Goal: Task Accomplishment & Management: Use online tool/utility

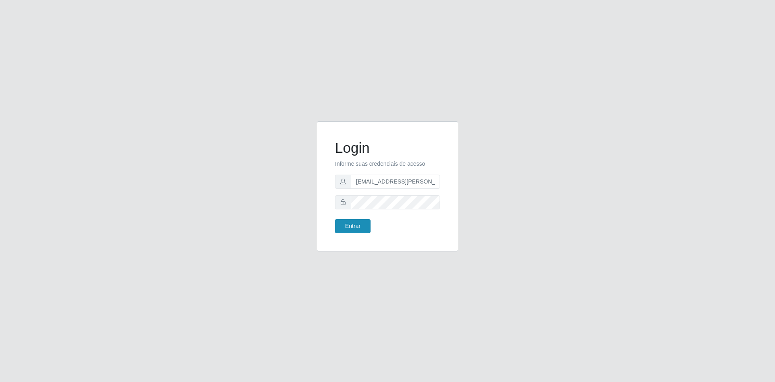
click at [338, 221] on button "Entrar" at bounding box center [353, 226] width 36 height 14
click at [358, 226] on button "Entrar" at bounding box center [353, 226] width 36 height 14
click at [343, 226] on button "Entrar" at bounding box center [353, 226] width 36 height 14
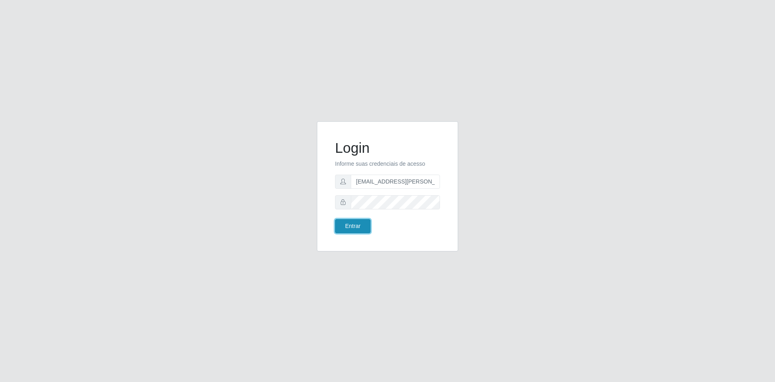
click at [343, 226] on button "Entrar" at bounding box center [353, 226] width 36 height 14
click at [335, 219] on button "Entrar" at bounding box center [353, 226] width 36 height 14
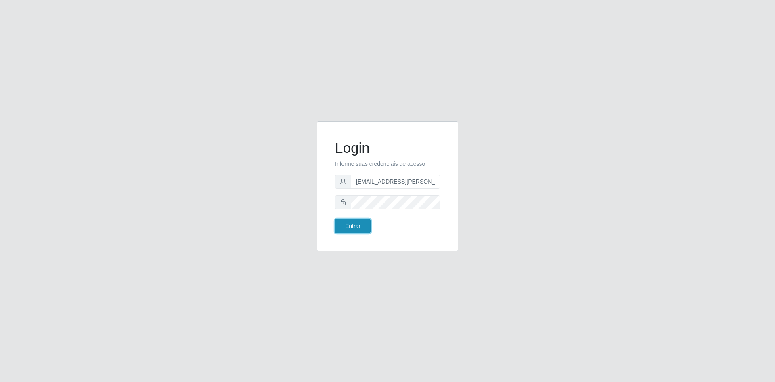
click at [335, 219] on button "Entrar" at bounding box center [353, 226] width 36 height 14
type input "[EMAIL_ADDRESS][DOMAIN_NAME]"
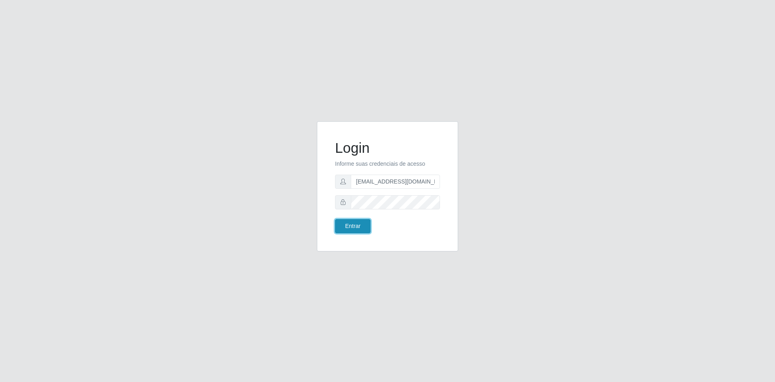
click at [348, 223] on button "Entrar" at bounding box center [353, 226] width 36 height 14
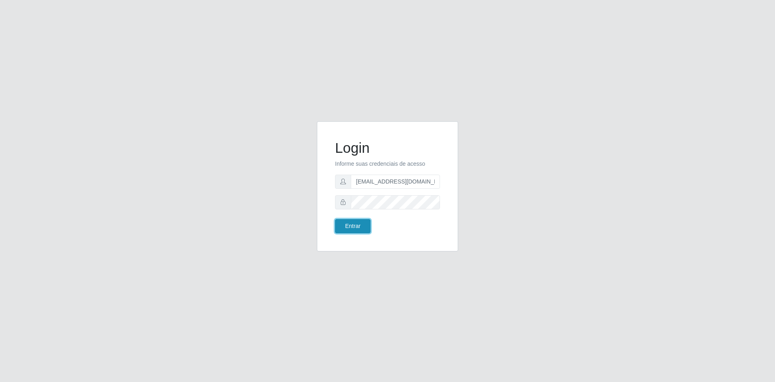
click at [348, 223] on button "Entrar" at bounding box center [353, 226] width 36 height 14
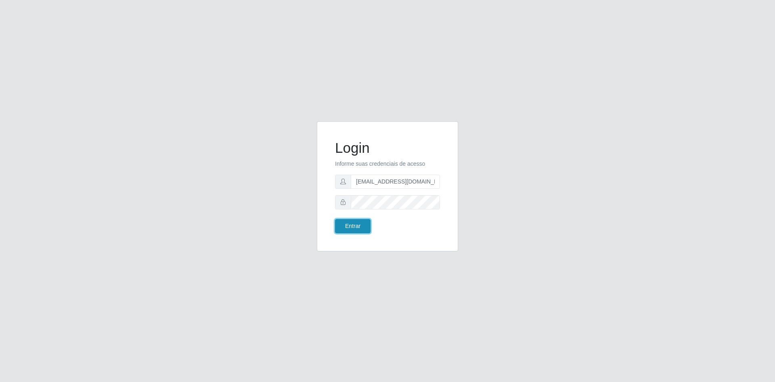
click at [348, 223] on button "Entrar" at bounding box center [353, 226] width 36 height 14
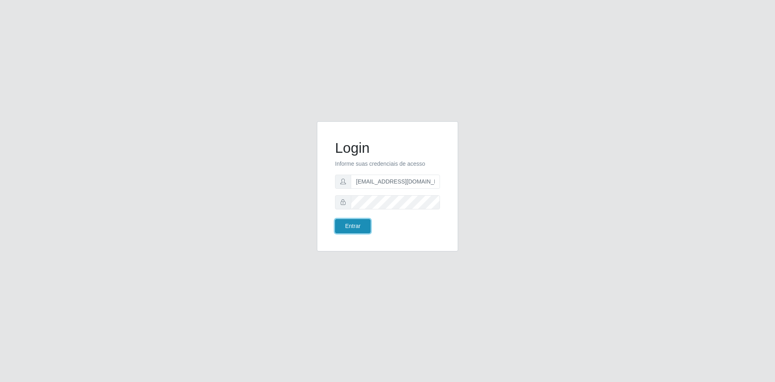
click at [348, 223] on button "Entrar" at bounding box center [353, 226] width 36 height 14
click at [356, 226] on button "Entrar" at bounding box center [353, 226] width 36 height 14
drag, startPoint x: 359, startPoint y: 237, endPoint x: 362, endPoint y: 227, distance: 9.7
click at [359, 236] on div "Login Informe suas credenciais de acesso edinete.alves@hiperqueiroz.com.br Entr…" at bounding box center [387, 186] width 121 height 110
click at [362, 227] on button "Entrar" at bounding box center [353, 226] width 36 height 14
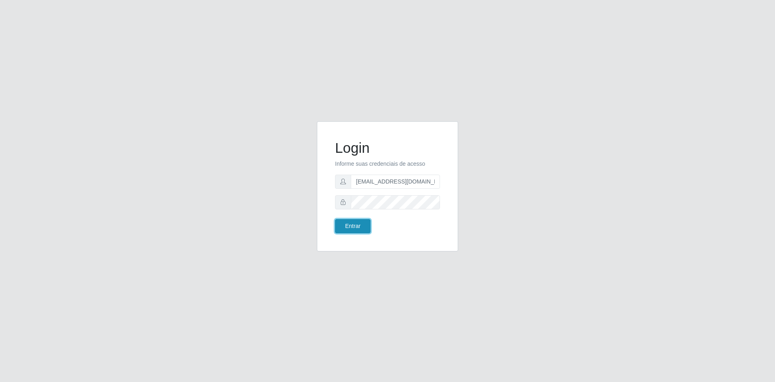
click at [362, 227] on button "Entrar" at bounding box center [353, 226] width 36 height 14
click at [413, 381] on div "Login Informe suas credenciais de acesso edinete.alves@hiperqueiroz.com.br Entr…" at bounding box center [387, 191] width 775 height 382
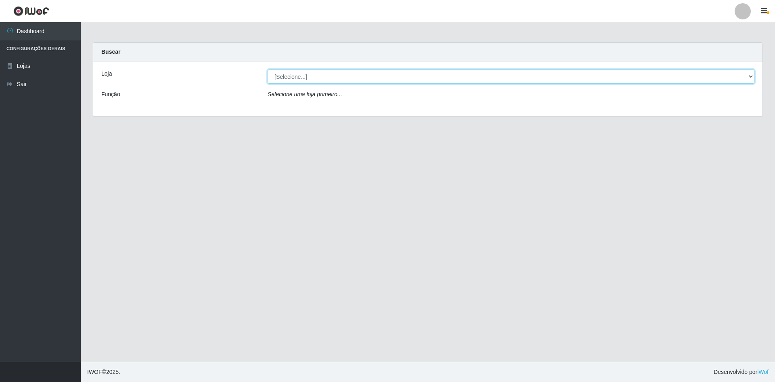
click at [369, 73] on select "[Selecione...] Hiper Queiroz - São Bento Queiroz Atacadão - São Bento" at bounding box center [511, 76] width 487 height 14
select select "517"
click at [268, 69] on select "[Selecione...] Hiper Queiroz - São Bento Queiroz Atacadão - São Bento" at bounding box center [511, 76] width 487 height 14
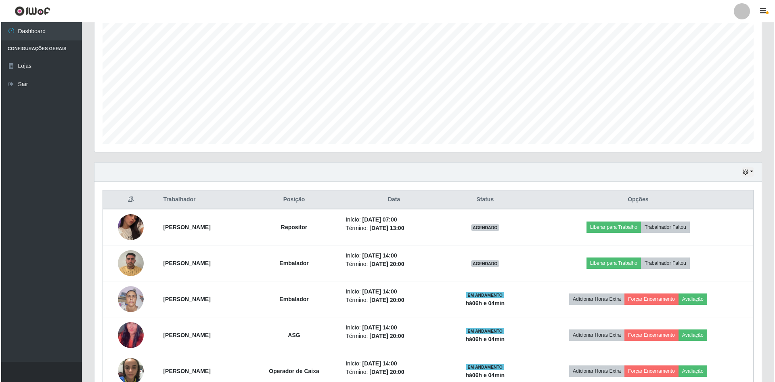
scroll to position [191, 0]
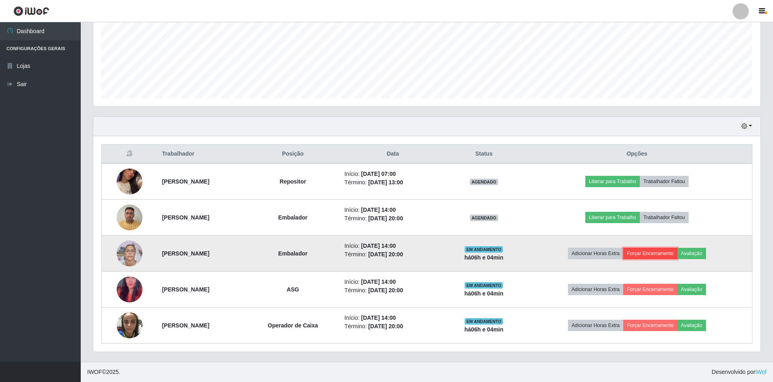
click at [667, 250] on button "Forçar Encerramento" at bounding box center [650, 252] width 54 height 11
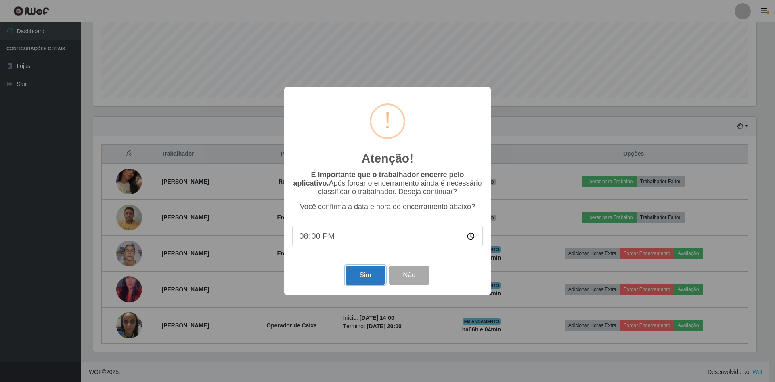
click at [372, 276] on button "Sim" at bounding box center [365, 274] width 39 height 19
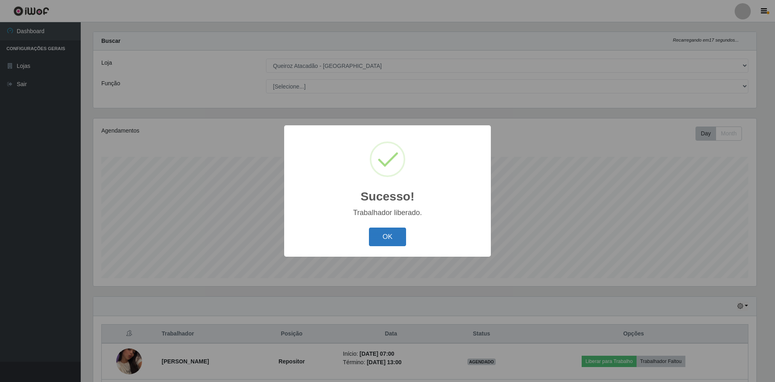
click at [373, 233] on button "OK" at bounding box center [388, 236] width 38 height 19
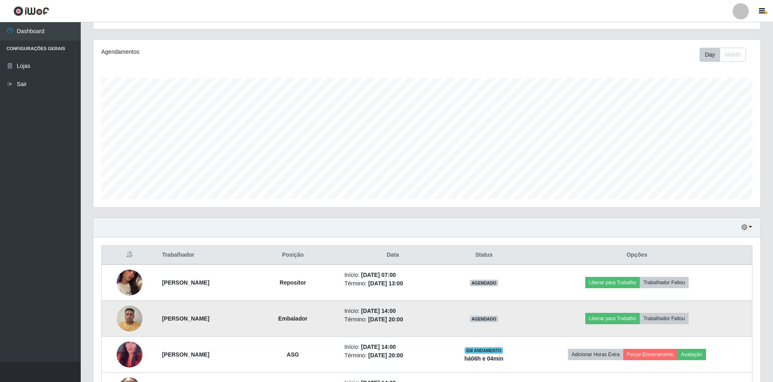
scroll to position [155, 0]
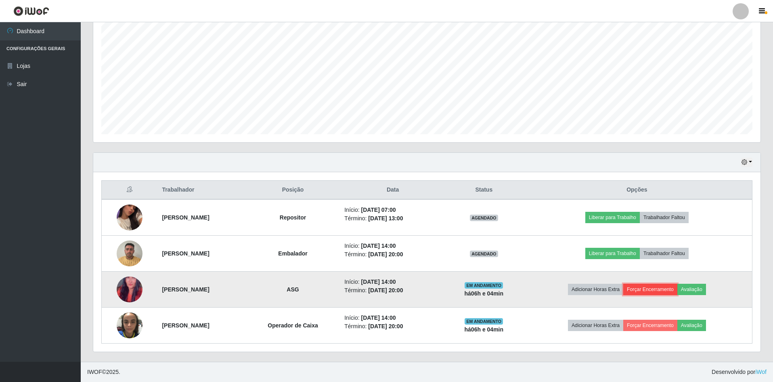
click at [665, 291] on button "Forçar Encerramento" at bounding box center [650, 288] width 54 height 11
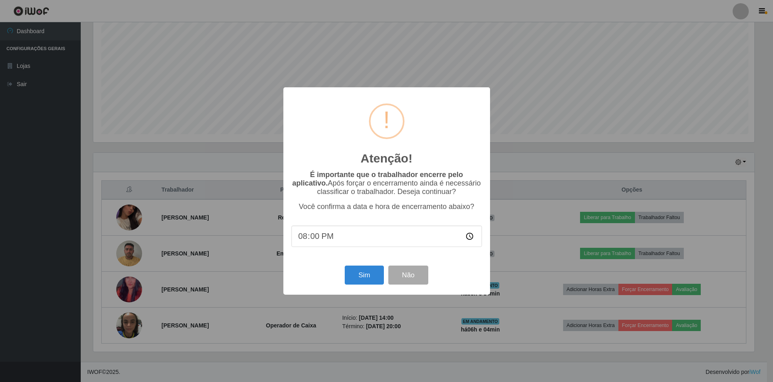
scroll to position [168, 663]
click at [358, 278] on button "Sim" at bounding box center [365, 274] width 39 height 19
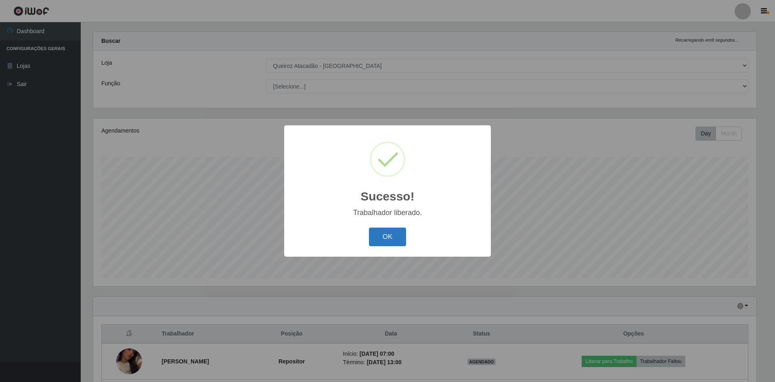
click at [392, 235] on button "OK" at bounding box center [388, 236] width 38 height 19
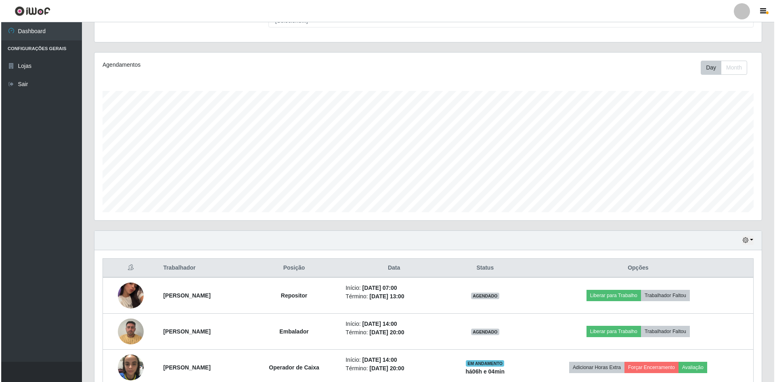
scroll to position [119, 0]
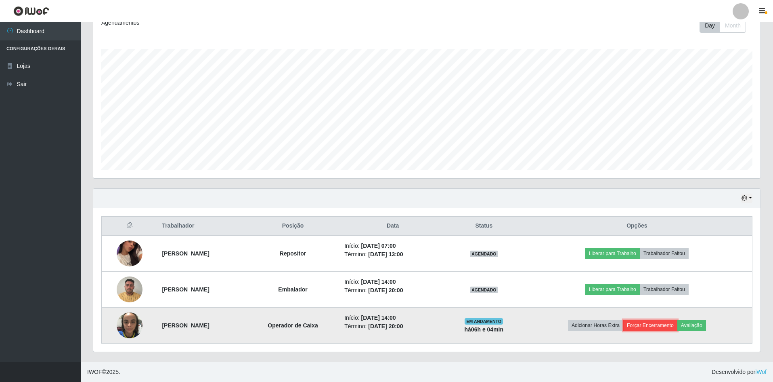
click at [651, 325] on button "Forçar Encerramento" at bounding box center [650, 324] width 54 height 11
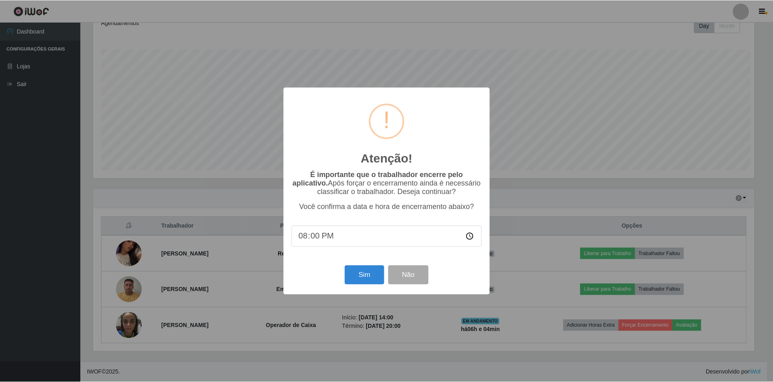
scroll to position [168, 663]
click at [349, 275] on button "Sim" at bounding box center [365, 274] width 39 height 19
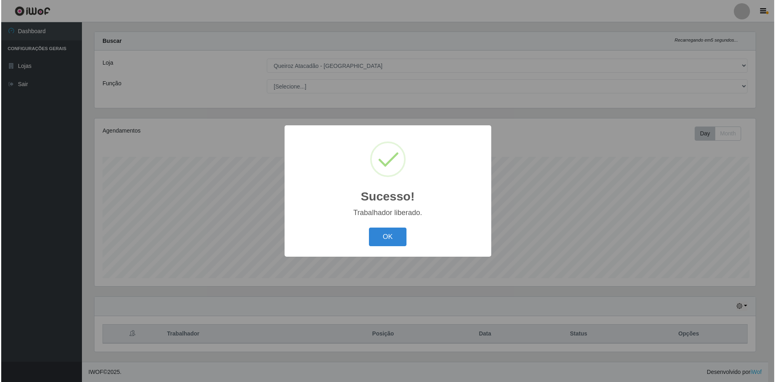
scroll to position [0, 0]
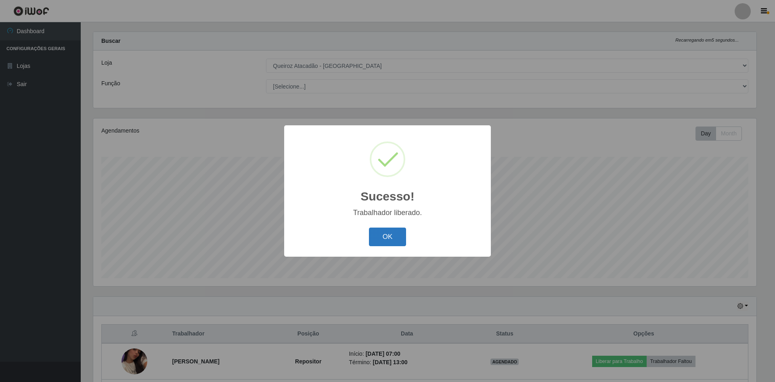
click at [378, 228] on button "OK" at bounding box center [388, 236] width 38 height 19
